Goal: Task Accomplishment & Management: Use online tool/utility

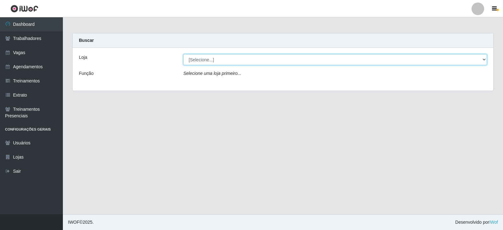
drag, startPoint x: 466, startPoint y: 62, endPoint x: 461, endPoint y: 65, distance: 5.6
click at [466, 62] on select "[Selecione...] SuperFácil Atacado - Alto de São Manoel SuperFácil Atacado - Ema…" at bounding box center [335, 59] width 304 height 11
select select "540"
click at [183, 54] on select "[Selecione...] SuperFácil Atacado - Alto de São Manoel SuperFácil Atacado - Ema…" at bounding box center [335, 59] width 304 height 11
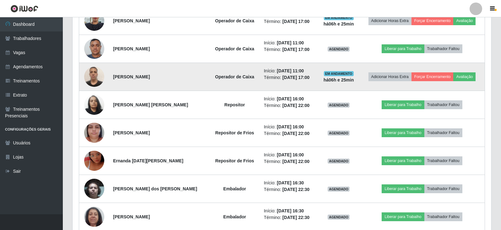
scroll to position [314, 0]
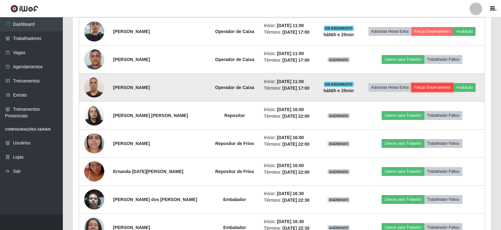
click at [443, 88] on button "Forçar Encerramento" at bounding box center [433, 87] width 42 height 9
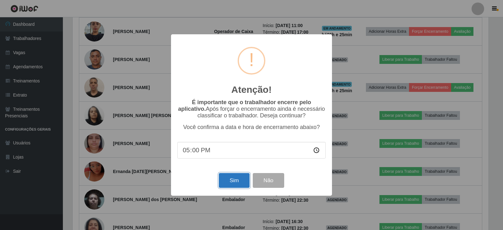
click at [229, 181] on button "Sim" at bounding box center [234, 180] width 30 height 15
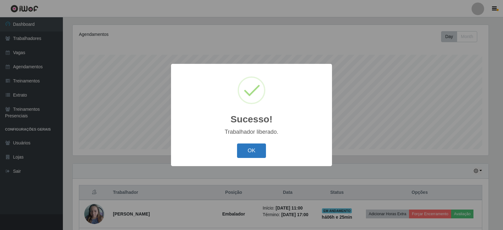
click at [249, 150] on button "OK" at bounding box center [251, 150] width 29 height 15
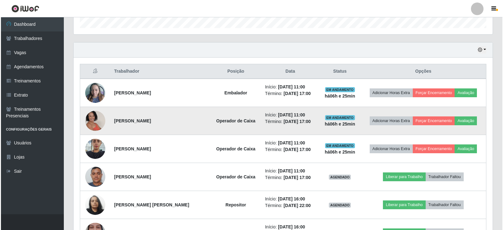
scroll to position [233, 0]
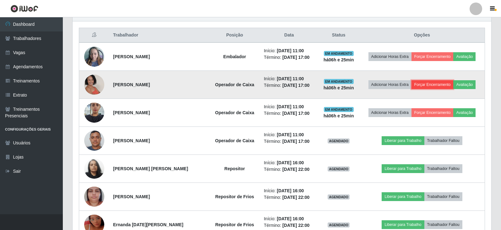
click at [437, 84] on button "Forçar Encerramento" at bounding box center [433, 84] width 42 height 9
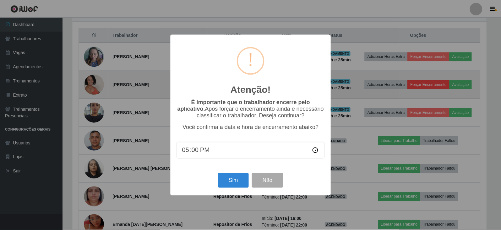
scroll to position [130, 416]
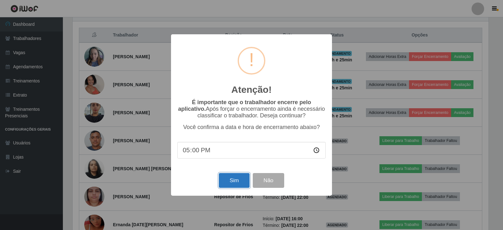
click at [225, 180] on button "Sim" at bounding box center [234, 180] width 30 height 15
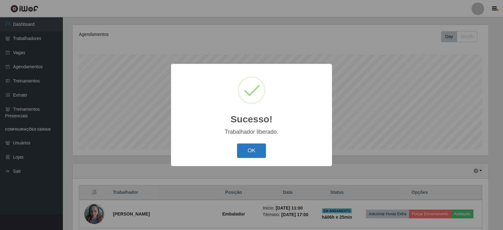
click at [241, 152] on button "OK" at bounding box center [251, 150] width 29 height 15
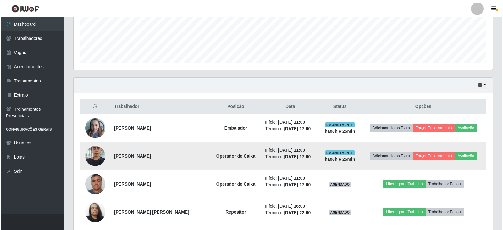
scroll to position [170, 0]
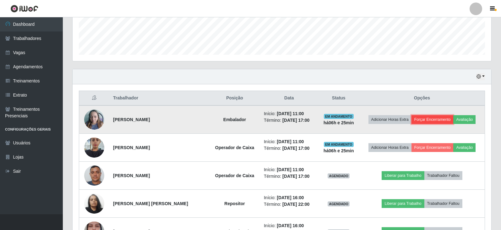
click at [432, 120] on button "Forçar Encerramento" at bounding box center [433, 119] width 42 height 9
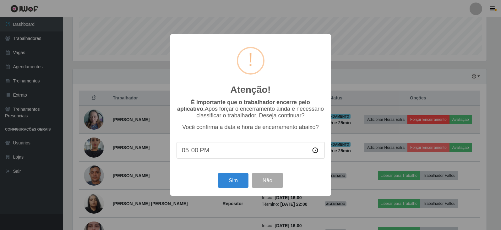
scroll to position [130, 416]
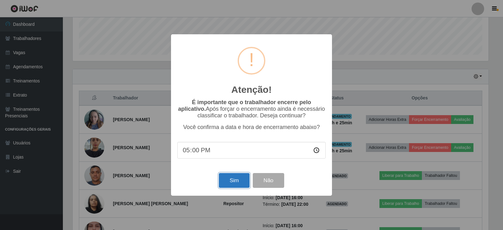
click at [240, 183] on button "Sim" at bounding box center [234, 180] width 30 height 15
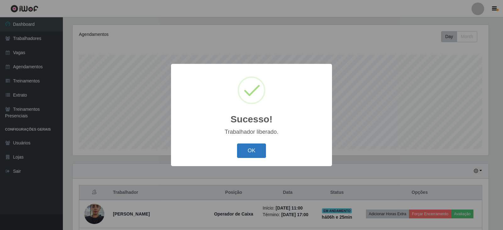
click at [254, 147] on button "OK" at bounding box center [251, 150] width 29 height 15
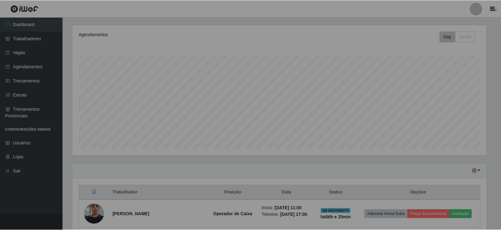
scroll to position [0, 0]
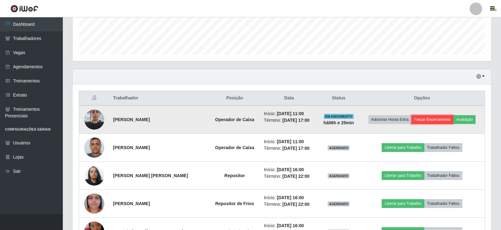
click at [436, 120] on button "Forçar Encerramento" at bounding box center [433, 119] width 42 height 9
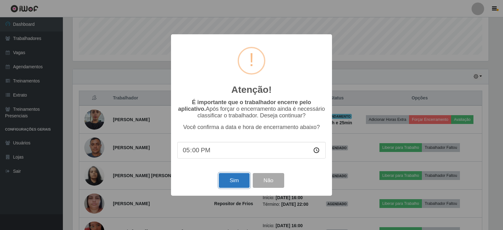
click at [232, 185] on button "Sim" at bounding box center [234, 180] width 30 height 15
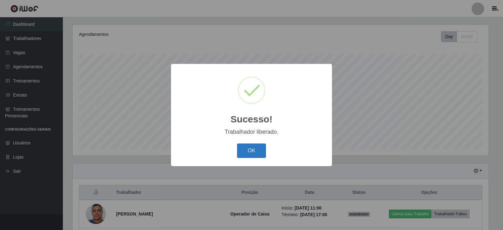
click at [252, 155] on button "OK" at bounding box center [251, 150] width 29 height 15
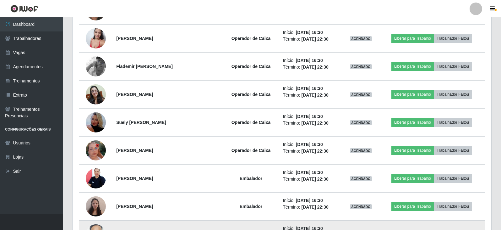
scroll to position [517, 0]
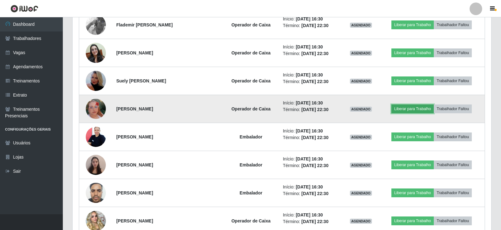
click at [418, 112] on button "Liberar para Trabalho" at bounding box center [413, 108] width 42 height 9
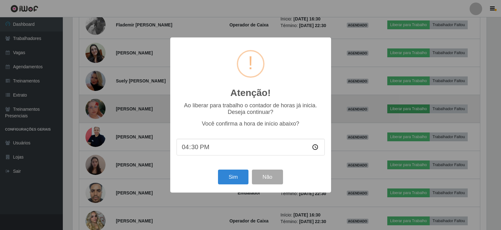
scroll to position [130, 416]
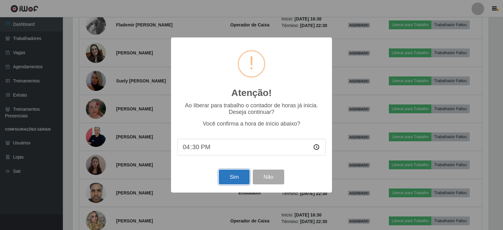
click at [232, 181] on button "Sim" at bounding box center [234, 176] width 30 height 15
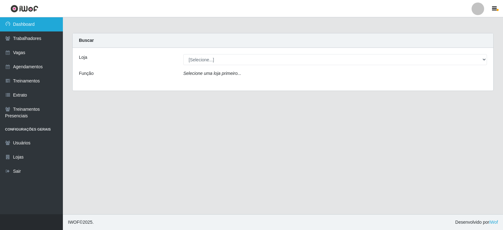
click at [34, 27] on link "Dashboard" at bounding box center [31, 24] width 63 height 14
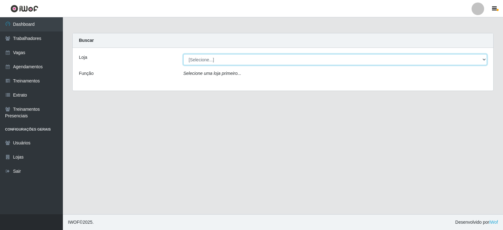
click at [484, 59] on select "[Selecione...] SuperFácil Atacado - Alto de São Manoel SuperFácil Atacado - Ema…" at bounding box center [335, 59] width 304 height 11
select select "540"
click at [183, 54] on select "[Selecione...] SuperFácil Atacado - Alto de São Manoel SuperFácil Atacado - Ema…" at bounding box center [335, 59] width 304 height 11
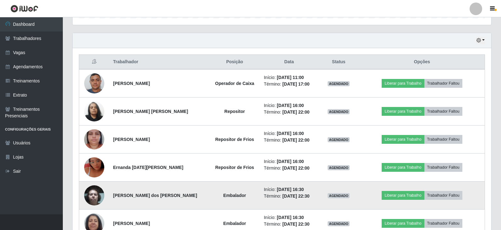
scroll to position [220, 0]
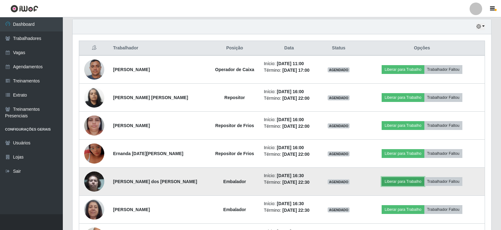
click at [411, 182] on button "Liberar para Trabalho" at bounding box center [403, 181] width 42 height 9
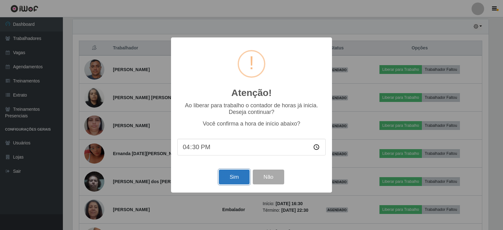
click at [242, 180] on button "Sim" at bounding box center [234, 176] width 30 height 15
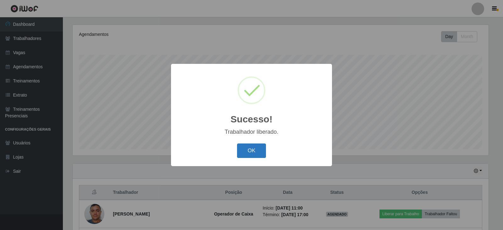
click at [253, 152] on button "OK" at bounding box center [251, 150] width 29 height 15
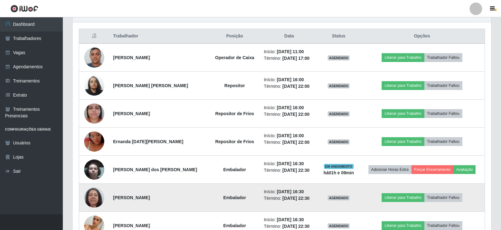
scroll to position [264, 0]
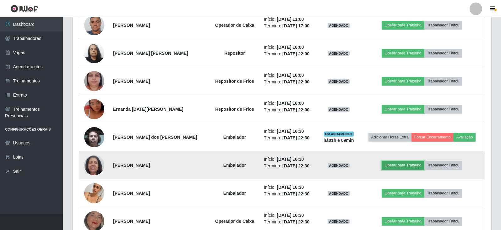
click at [404, 167] on button "Liberar para Trabalho" at bounding box center [403, 165] width 42 height 9
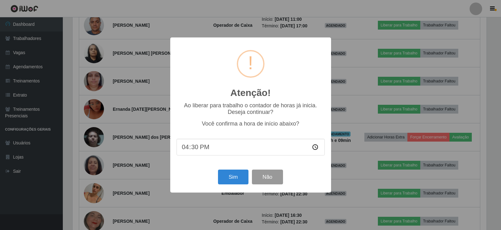
scroll to position [130, 416]
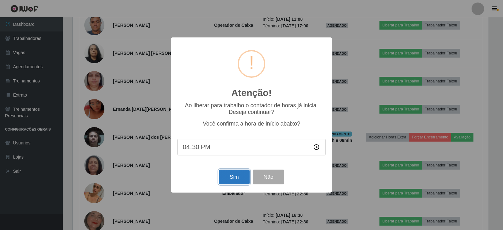
click at [234, 179] on button "Sim" at bounding box center [234, 176] width 30 height 15
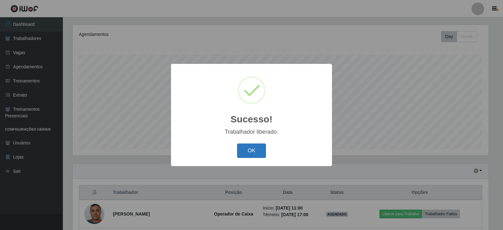
click at [247, 153] on button "OK" at bounding box center [251, 150] width 29 height 15
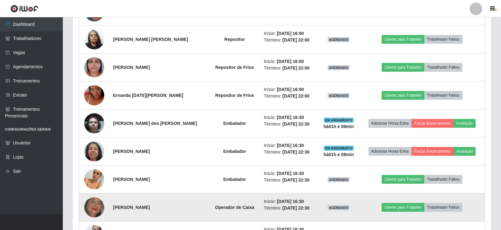
scroll to position [296, 0]
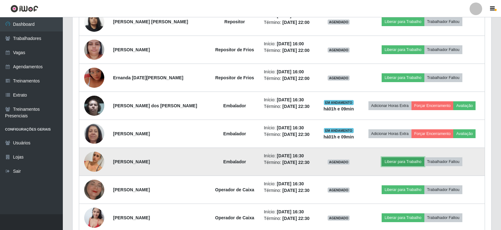
click at [411, 159] on button "Liberar para Trabalho" at bounding box center [403, 161] width 42 height 9
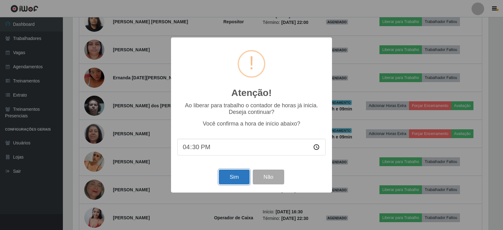
click at [235, 176] on button "Sim" at bounding box center [234, 176] width 30 height 15
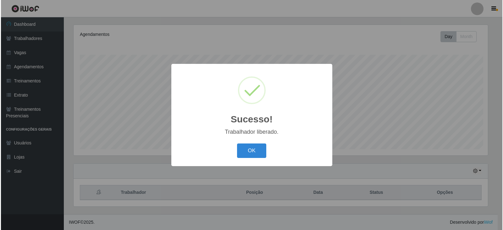
scroll to position [0, 0]
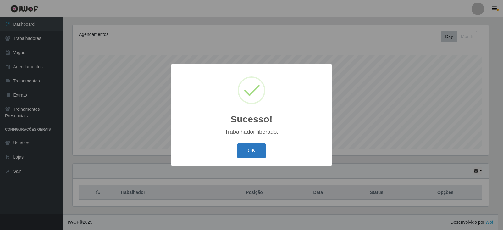
click at [252, 156] on button "OK" at bounding box center [251, 150] width 29 height 15
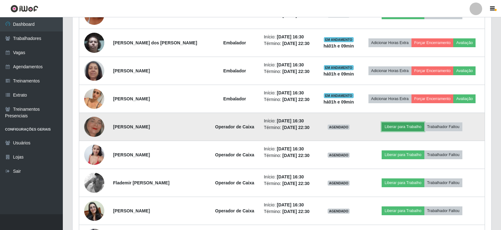
click at [409, 128] on button "Liberar para Trabalho" at bounding box center [403, 126] width 42 height 9
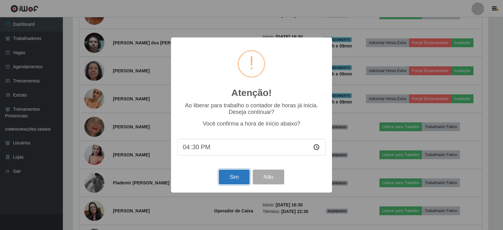
click at [227, 177] on button "Sim" at bounding box center [234, 176] width 30 height 15
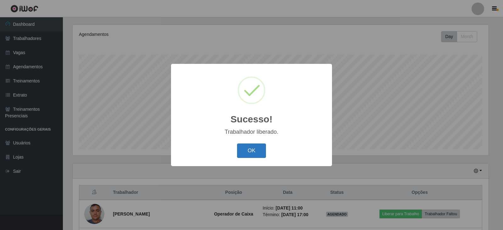
click at [249, 150] on button "OK" at bounding box center [251, 150] width 29 height 15
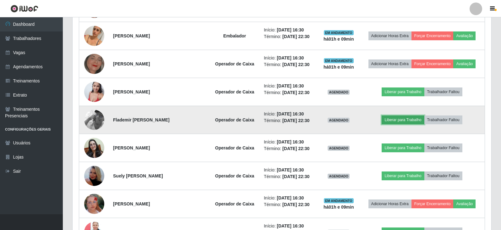
click at [410, 122] on button "Liberar para Trabalho" at bounding box center [403, 119] width 42 height 9
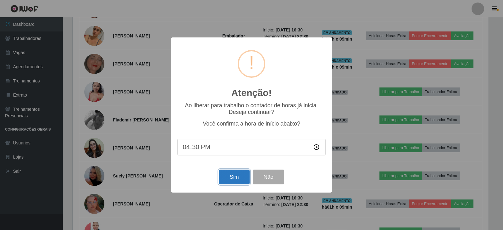
click at [232, 183] on button "Sim" at bounding box center [234, 176] width 30 height 15
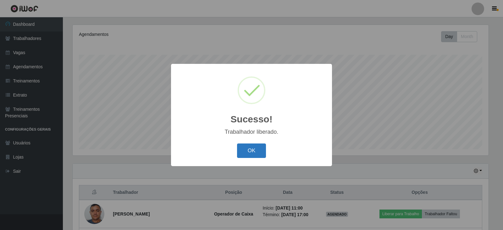
click at [246, 151] on button "OK" at bounding box center [251, 150] width 29 height 15
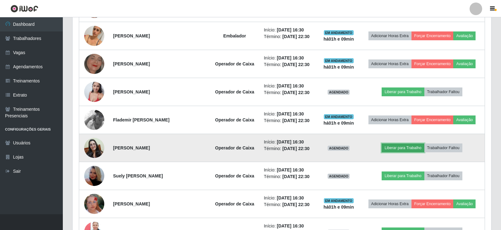
click at [408, 148] on button "Liberar para Trabalho" at bounding box center [403, 147] width 42 height 9
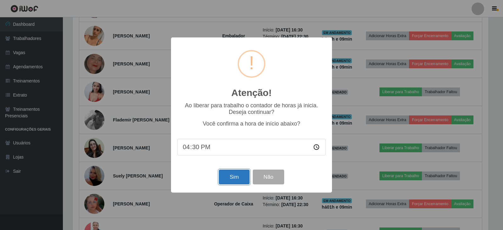
click at [242, 183] on button "Sim" at bounding box center [234, 176] width 30 height 15
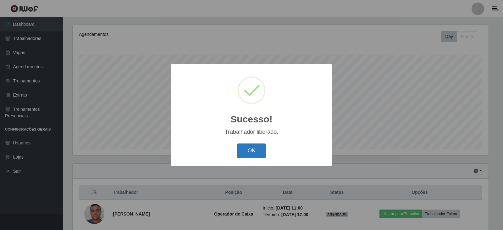
click at [252, 156] on button "OK" at bounding box center [251, 150] width 29 height 15
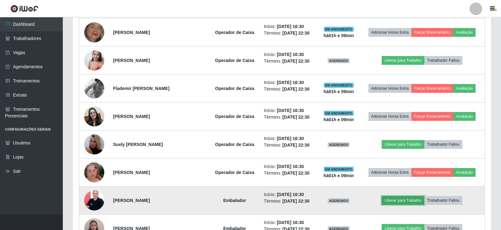
click at [407, 199] on button "Liberar para Trabalho" at bounding box center [403, 200] width 42 height 9
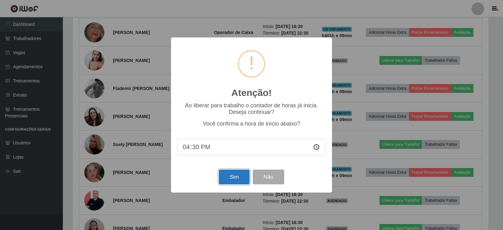
click at [233, 180] on button "Sim" at bounding box center [234, 176] width 30 height 15
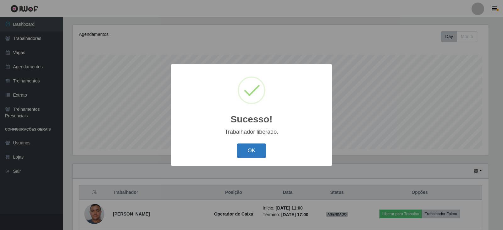
click at [249, 149] on button "OK" at bounding box center [251, 150] width 29 height 15
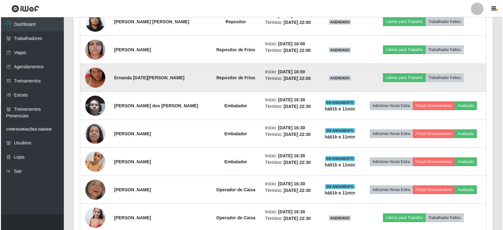
scroll to position [264, 0]
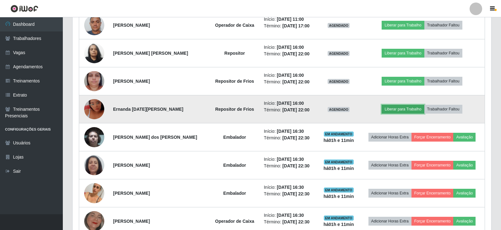
click at [409, 110] on button "Liberar para Trabalho" at bounding box center [403, 109] width 42 height 9
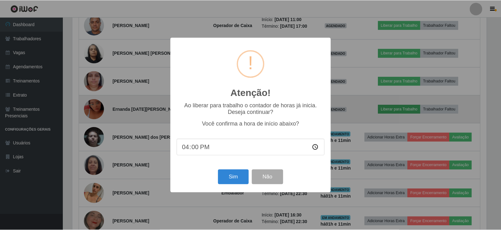
scroll to position [130, 416]
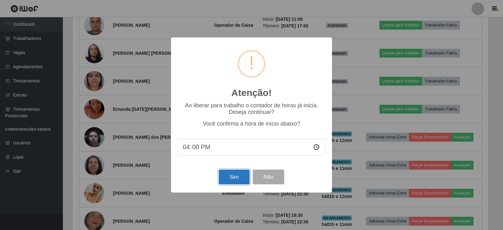
click at [239, 178] on button "Sim" at bounding box center [234, 176] width 30 height 15
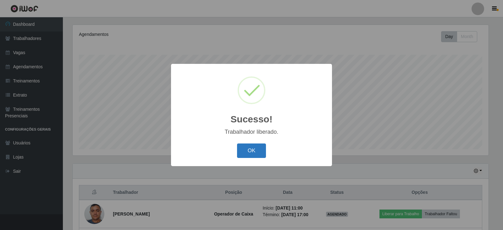
click at [246, 145] on button "OK" at bounding box center [251, 150] width 29 height 15
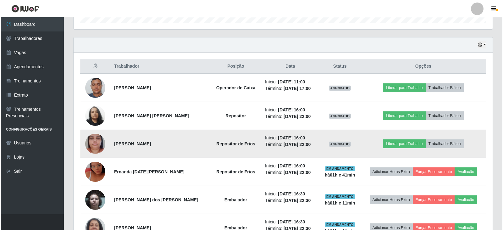
scroll to position [233, 0]
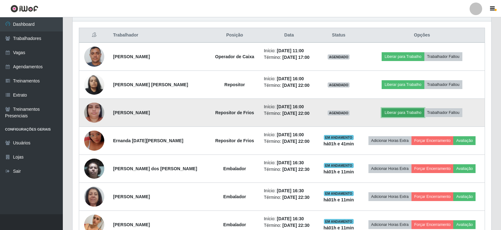
click at [406, 112] on button "Liberar para Trabalho" at bounding box center [403, 112] width 42 height 9
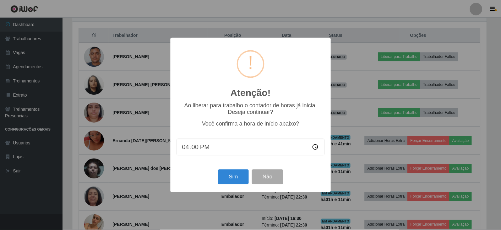
scroll to position [130, 416]
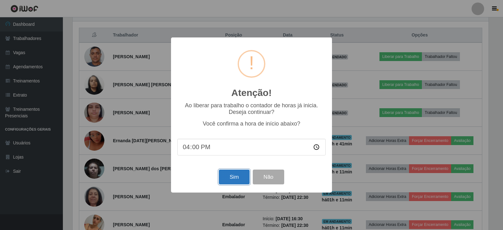
click at [235, 178] on button "Sim" at bounding box center [234, 176] width 30 height 15
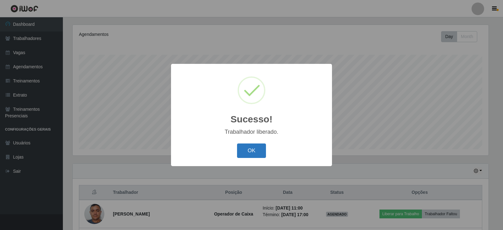
click at [250, 152] on button "OK" at bounding box center [251, 150] width 29 height 15
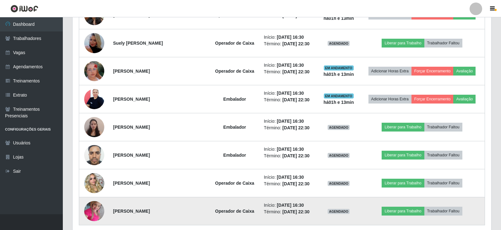
scroll to position [579, 0]
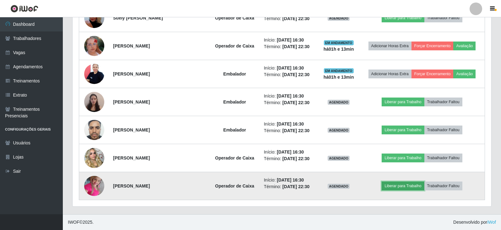
click at [409, 187] on button "Liberar para Trabalho" at bounding box center [403, 185] width 42 height 9
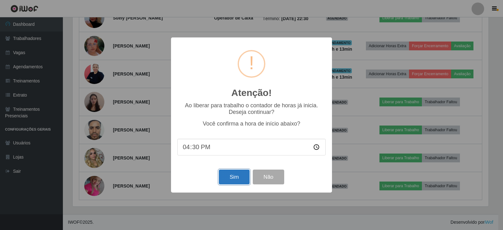
click at [232, 180] on button "Sim" at bounding box center [234, 176] width 30 height 15
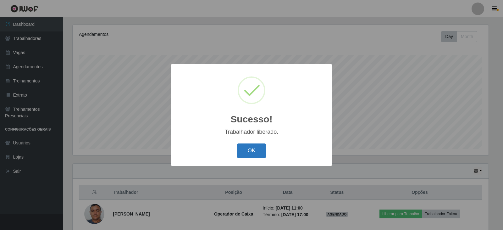
click at [253, 155] on button "OK" at bounding box center [251, 150] width 29 height 15
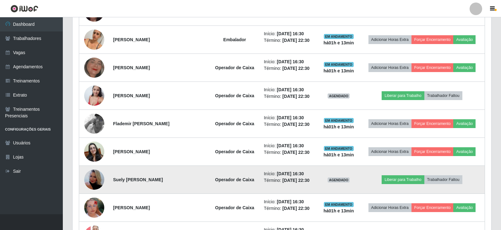
scroll to position [422, 0]
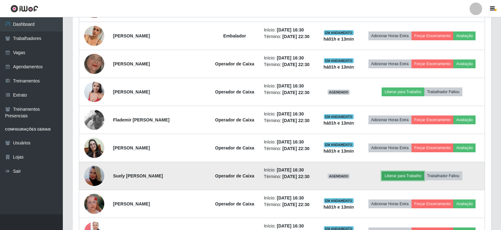
click at [407, 176] on button "Liberar para Trabalho" at bounding box center [403, 175] width 42 height 9
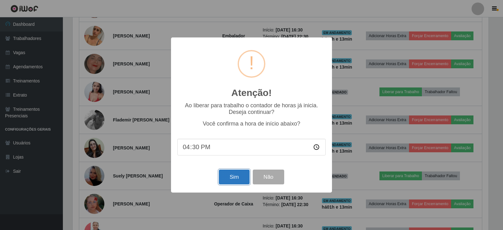
click at [231, 182] on button "Sim" at bounding box center [234, 176] width 30 height 15
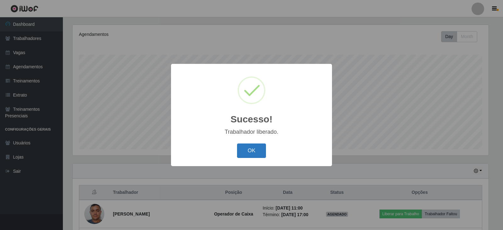
click at [260, 152] on button "OK" at bounding box center [251, 150] width 29 height 15
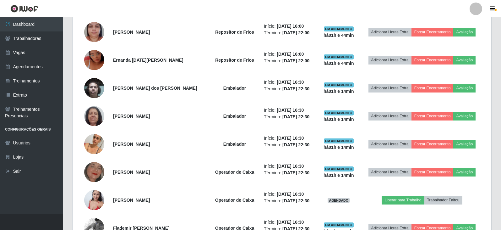
scroll to position [390, 0]
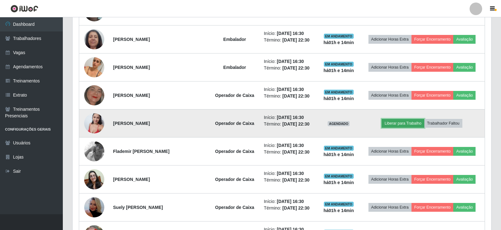
click at [400, 122] on button "Liberar para Trabalho" at bounding box center [403, 123] width 42 height 9
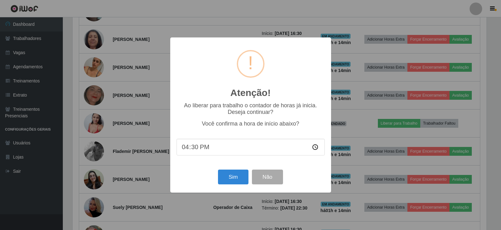
scroll to position [130, 416]
click at [240, 180] on button "Sim" at bounding box center [234, 176] width 30 height 15
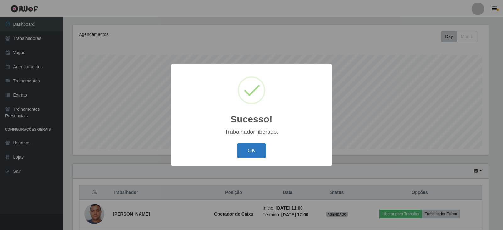
click at [257, 147] on button "OK" at bounding box center [251, 150] width 29 height 15
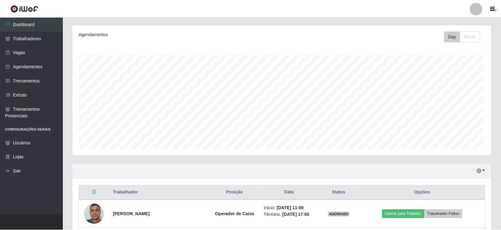
scroll to position [314273, 313985]
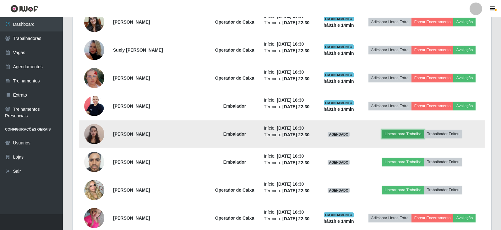
click at [394, 135] on button "Liberar para Trabalho" at bounding box center [403, 134] width 42 height 9
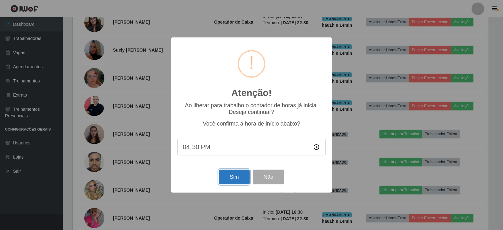
click at [224, 180] on button "Sim" at bounding box center [234, 176] width 30 height 15
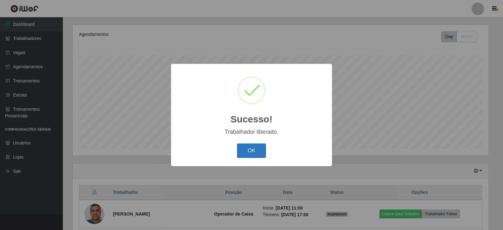
click at [248, 148] on button "OK" at bounding box center [251, 150] width 29 height 15
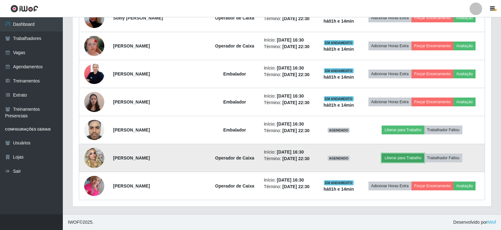
click at [404, 161] on button "Liberar para Trabalho" at bounding box center [403, 157] width 42 height 9
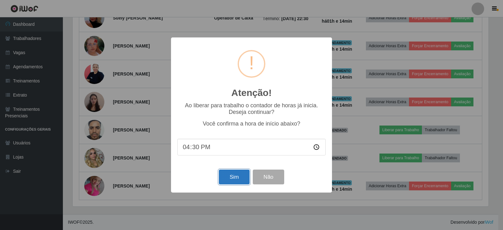
click at [232, 180] on button "Sim" at bounding box center [234, 176] width 30 height 15
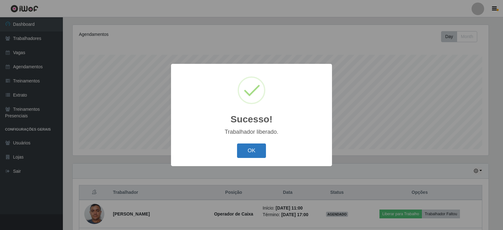
click at [243, 144] on button "OK" at bounding box center [251, 150] width 29 height 15
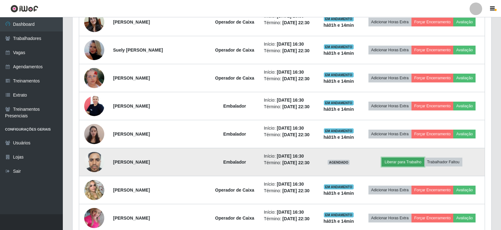
click at [411, 164] on button "Liberar para Trabalho" at bounding box center [403, 162] width 42 height 9
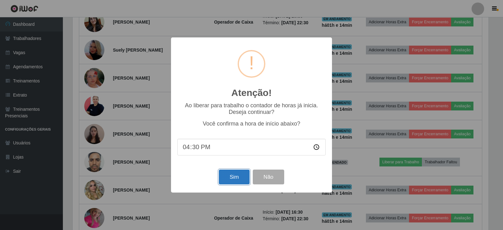
click at [235, 181] on button "Sim" at bounding box center [234, 176] width 30 height 15
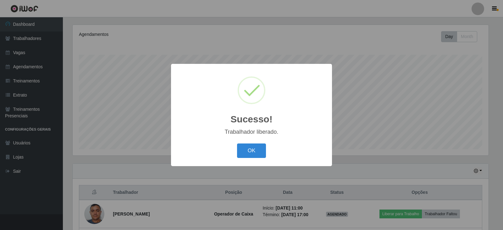
click at [254, 143] on div "OK Cancel" at bounding box center [251, 150] width 148 height 18
click at [259, 152] on button "OK" at bounding box center [251, 150] width 29 height 15
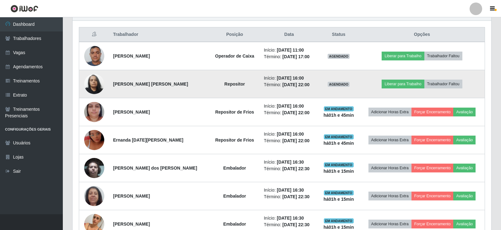
click at [93, 80] on img at bounding box center [94, 83] width 20 height 27
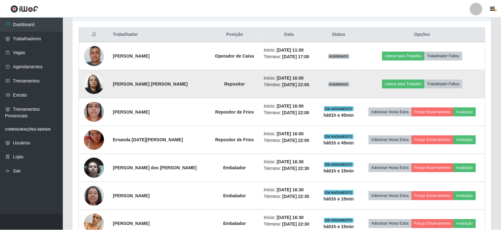
scroll to position [130, 416]
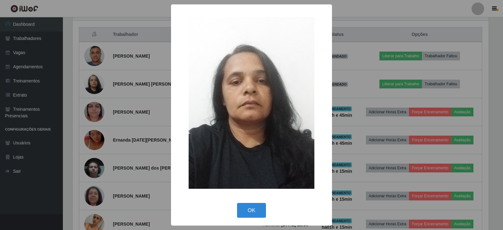
click at [402, 24] on div "× OK Cancel" at bounding box center [251, 115] width 503 height 230
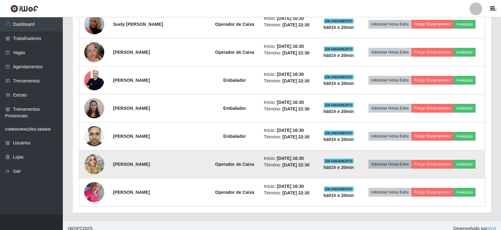
scroll to position [579, 0]
